Goal: Check status: Check status

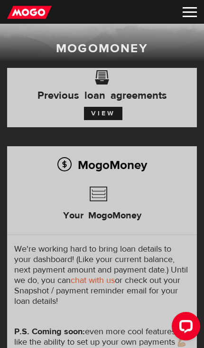
click at [187, 326] on div "Open LiveChat chat widget" at bounding box center [185, 325] width 15 height 15
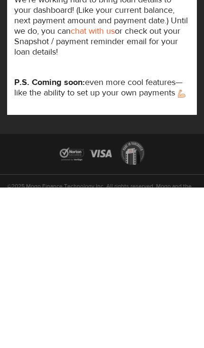
scroll to position [154, 0]
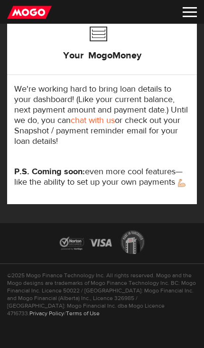
click at [168, 99] on p "We're working hard to bring loan details to your dashboard! (Like your current …" at bounding box center [102, 115] width 176 height 63
click at [187, 329] on div "Open LiveChat chat widget" at bounding box center [185, 325] width 15 height 15
click at [7, 151] on div "MogoMoney Your MogoMoney We're working hard to bring loan details to your dashb…" at bounding box center [102, 95] width 190 height 218
click at [6, 138] on div "MogoMoney Your MogoMoney application Expired Your MogoMoney credit decision has…" at bounding box center [102, 65] width 204 height 315
click at [7, 148] on div "MogoMoney Your MogoMoney We're working hard to bring loan details to your dashb…" at bounding box center [102, 95] width 190 height 218
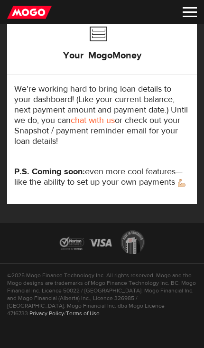
click at [73, 76] on div "MogoMoney Your MogoMoney We're working hard to bring loan details to your dashb…" at bounding box center [102, 95] width 190 height 218
click at [67, 57] on h3 "Your MogoMoney" at bounding box center [102, 53] width 78 height 30
